Goal: Task Accomplishment & Management: Complete application form

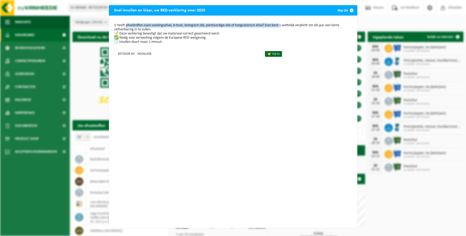
drag, startPoint x: 124, startPoint y: 26, endPoint x: 280, endPoint y: 26, distance: 156.4
click at [280, 26] on p "U heeft afvalstoffen zoals voedingsafval, b-hout, biologisch slib, plantaardige…" at bounding box center [233, 33] width 238 height 21
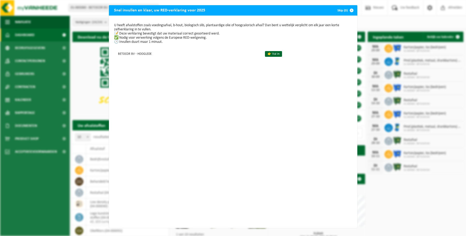
click at [245, 33] on p "U heeft afvalstoffen zoals voedingsafval, b-hout, biologisch slib, plantaardige…" at bounding box center [233, 33] width 238 height 21
click at [177, 36] on p "U heeft afvalstoffen zoals voedingsafval, b-hout, biologisch slib, plantaardige…" at bounding box center [233, 33] width 238 height 21
click at [192, 37] on p "U heeft afvalstoffen zoals voedingsafval, b-hout, biologisch slib, plantaardige…" at bounding box center [233, 33] width 238 height 21
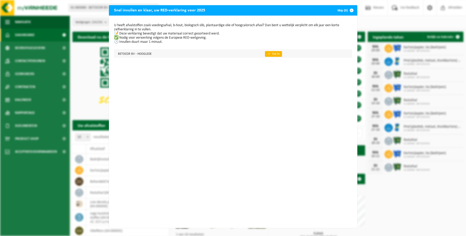
click at [268, 52] on link "👉 Vul in" at bounding box center [273, 54] width 17 height 6
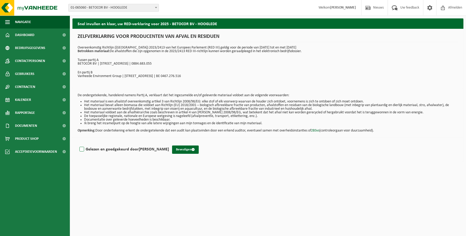
click at [81, 148] on label "Gelezen en goedgekeurd door Eline Demeyere" at bounding box center [123, 149] width 91 height 8
click at [169, 143] on input "Gelezen en goedgekeurd door Eline Demeyere" at bounding box center [169, 142] width 0 height 0
checkbox input "true"
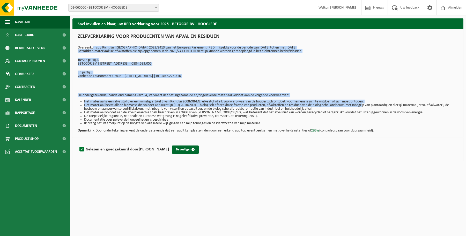
drag, startPoint x: 92, startPoint y: 48, endPoint x: 365, endPoint y: 104, distance: 278.6
click at [365, 104] on div "Snel invullen en klaar, uw RED-verklaring voor 2025 - BETOCOR BV - HOOGLEDE ZEL…" at bounding box center [268, 91] width 396 height 146
click at [365, 104] on li "Het materiaal bevat alleen biomassa die voldoet aan Richtlijn (EU) 2018/2001 – …" at bounding box center [271, 106] width 374 height 7
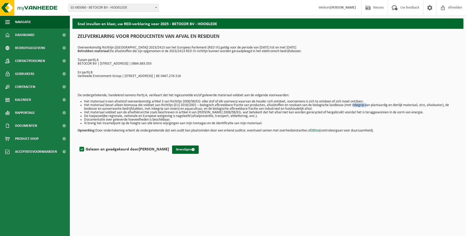
click at [365, 104] on li "Het materiaal bevat alleen biomassa die voldoet aan Richtlijn (EU) 2018/2001 – …" at bounding box center [271, 106] width 374 height 7
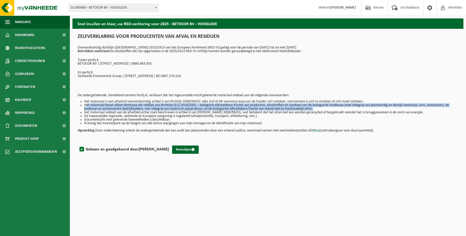
click at [365, 104] on li "Het materiaal bevat alleen biomassa die voldoet aan Richtlijn (EU) 2018/2001 – …" at bounding box center [271, 106] width 374 height 7
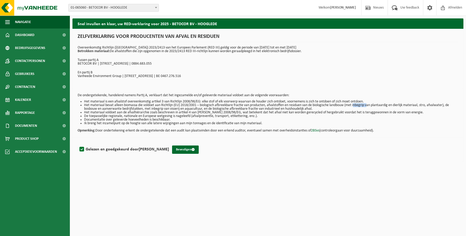
click at [365, 104] on li "Het materiaal bevat alleen biomassa die voldoet aan Richtlijn (EU) 2018/2001 – …" at bounding box center [271, 106] width 374 height 7
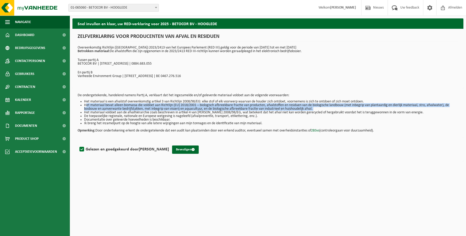
click at [365, 104] on li "Het materiaal bevat alleen biomassa die voldoet aan Richtlijn (EU) 2018/2001 – …" at bounding box center [271, 106] width 374 height 7
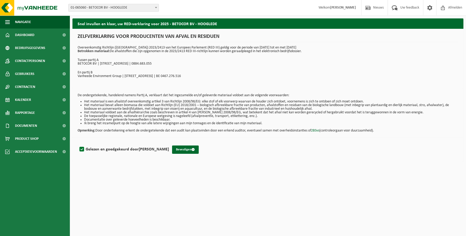
drag, startPoint x: 85, startPoint y: 105, endPoint x: 273, endPoint y: 121, distance: 189.0
click at [273, 121] on ul "Het materiaal is een afvalstof overeenkomstig artikel 3 van Richtlijn 2008/98/E…" at bounding box center [268, 112] width 381 height 25
click at [183, 148] on button "Bevestigen" at bounding box center [185, 149] width 27 height 8
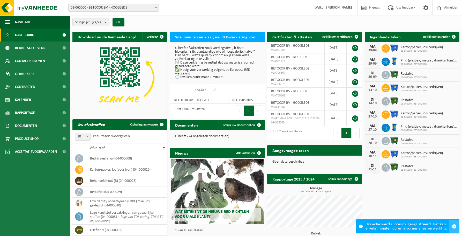
click at [456, 222] on button "button" at bounding box center [455, 225] width 10 height 13
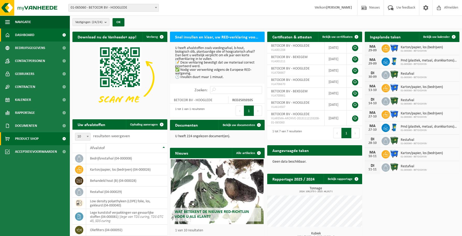
click at [33, 141] on span "Product Shop" at bounding box center [27, 138] width 24 height 13
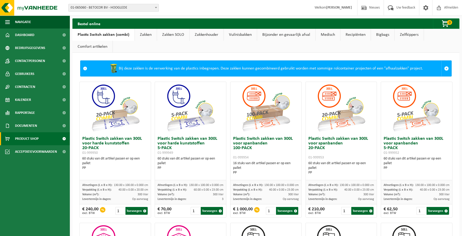
click at [325, 36] on link "Medisch" at bounding box center [328, 35] width 25 height 12
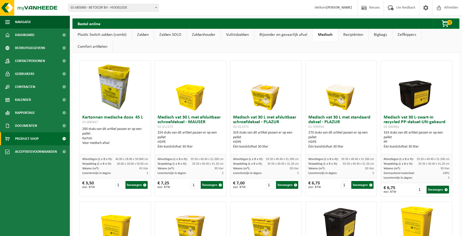
click at [358, 33] on link "Recipiënten" at bounding box center [353, 35] width 30 height 12
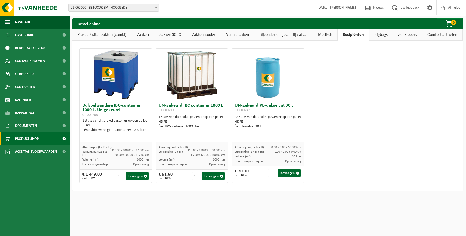
click at [383, 35] on link "Bigbags" at bounding box center [382, 35] width 24 height 12
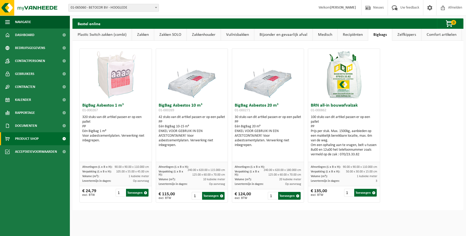
click at [405, 35] on link "Zelfkippers" at bounding box center [407, 35] width 29 height 12
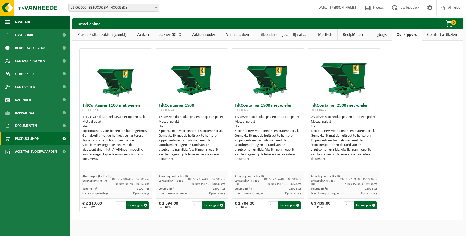
click at [450, 36] on link "Comfort artikelen" at bounding box center [442, 35] width 40 height 12
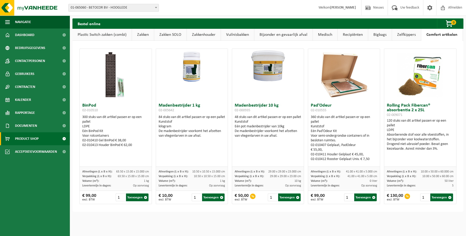
click at [89, 35] on link "Plastic Switch zakken (combi)" at bounding box center [102, 35] width 59 height 12
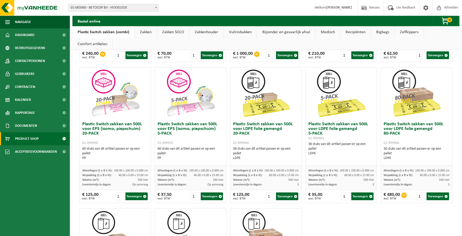
scroll to position [276, 0]
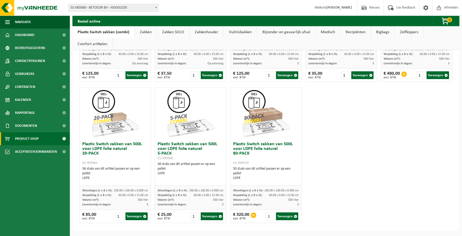
click at [343, 163] on div "Plastic Switch zakken van 300L voor harde kunststoffen 20-PACK 01-999950 60 stu…" at bounding box center [266, 14] width 377 height 423
click at [346, 190] on div "Plastic Switch zakken van 300L voor harde kunststoffen 20-PACK 01-999950 60 stu…" at bounding box center [266, 14] width 377 height 423
click at [367, 130] on div "Plastic Switch zakken van 300L voor harde kunststoffen 20-PACK 01-999950 60 stu…" at bounding box center [266, 14] width 377 height 423
click at [332, 133] on div "Plastic Switch zakken van 300L voor harde kunststoffen 20-PACK 01-999950 60 stu…" at bounding box center [266, 14] width 377 height 423
click at [20, 136] on span "Product Shop" at bounding box center [27, 138] width 24 height 13
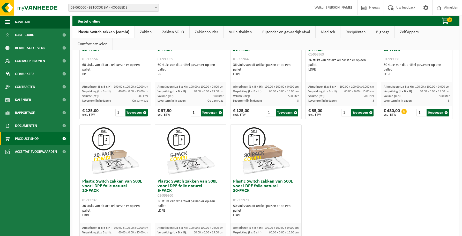
scroll to position [276, 0]
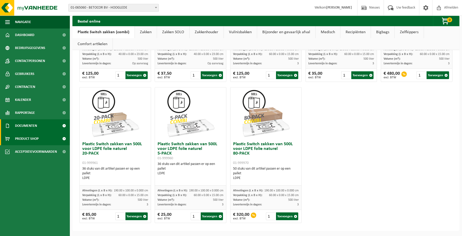
click at [28, 127] on span "Documenten" at bounding box center [26, 125] width 22 height 13
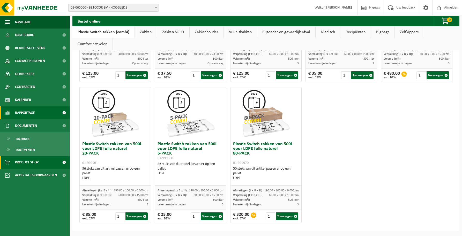
click at [25, 117] on span "Rapportage" at bounding box center [25, 112] width 20 height 13
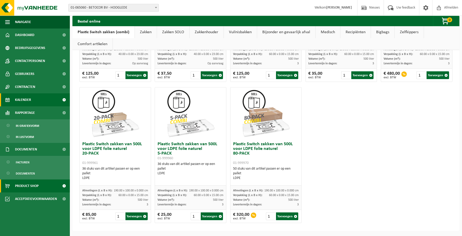
click at [29, 101] on span "Kalender" at bounding box center [23, 99] width 16 height 13
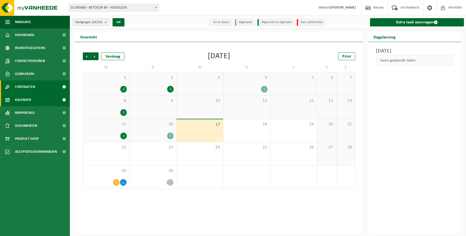
click at [25, 87] on span "Contracten" at bounding box center [25, 86] width 20 height 13
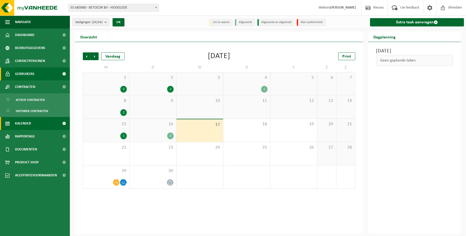
click at [28, 75] on span "Gebruikers" at bounding box center [24, 73] width 19 height 13
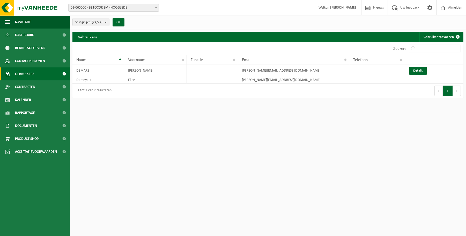
click at [163, 131] on html "Vestiging: 01-065060 - BETOCOR BV - HOOGLEDE 10-769446 - BETOCOR BV - BEKEGEM 1…" at bounding box center [233, 118] width 466 height 236
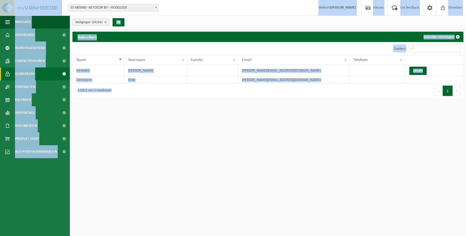
drag, startPoint x: 120, startPoint y: 157, endPoint x: 1, endPoint y: 10, distance: 189.5
click at [1, 10] on html "Vestiging: 01-065060 - BETOCOR BV - HOOGLEDE 10-769446 - BETOCOR BV - BEKEGEM 1…" at bounding box center [233, 118] width 466 height 236
click at [196, 134] on html "Vestiging: 01-065060 - BETOCOR BV - HOOGLEDE 10-769446 - BETOCOR BV - BEKEGEM 1…" at bounding box center [233, 118] width 466 height 236
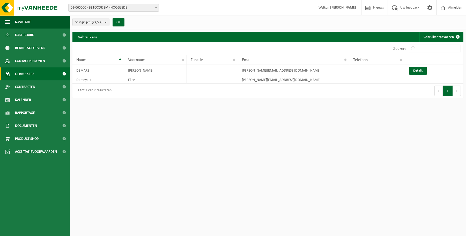
click at [206, 160] on html "Vestiging: 01-065060 - BETOCOR BV - HOOGLEDE 10-769446 - BETOCOR BV - BEKEGEM 1…" at bounding box center [233, 118] width 466 height 236
click at [130, 175] on html "Vestiging: 01-065060 - BETOCOR BV - HOOGLEDE 10-769446 - BETOCOR BV - BEKEGEM 1…" at bounding box center [233, 118] width 466 height 236
